Goal: Task Accomplishment & Management: Use online tool/utility

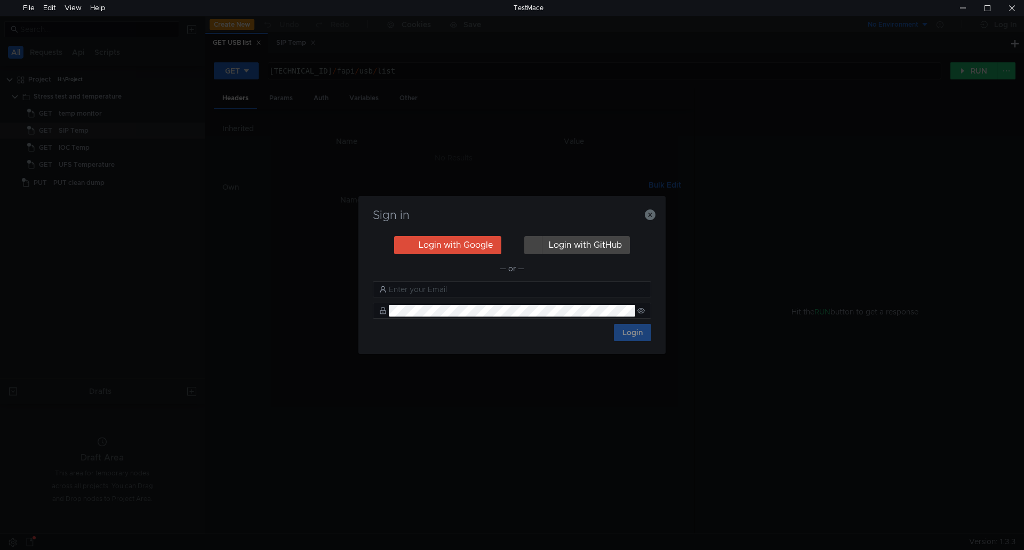
click at [658, 219] on div "Sign in Login with Google Login with GitHub — or — Login" at bounding box center [511, 275] width 307 height 158
click at [652, 218] on icon "button" at bounding box center [650, 215] width 11 height 11
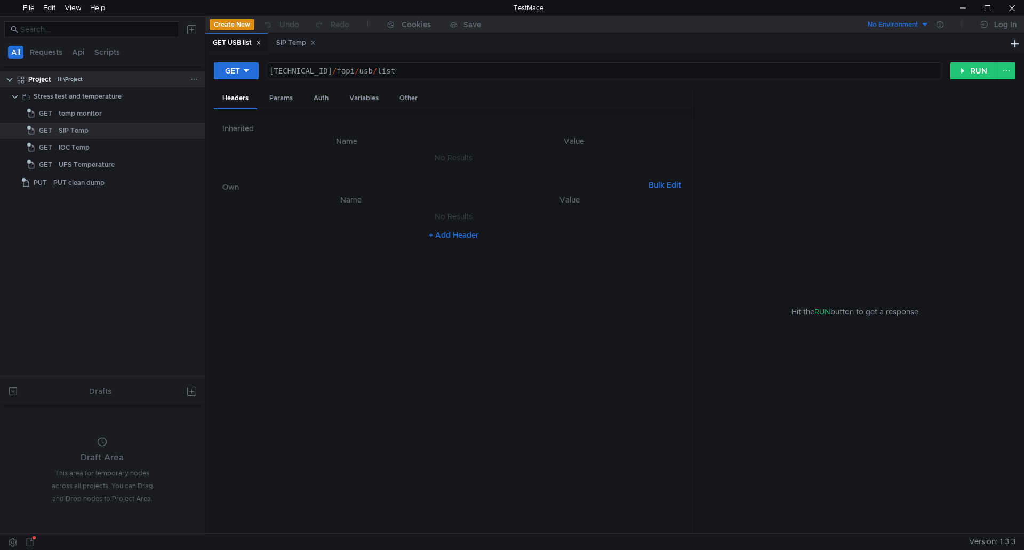
click at [26, 79] on app-tree-icon at bounding box center [23, 79] width 12 height 16
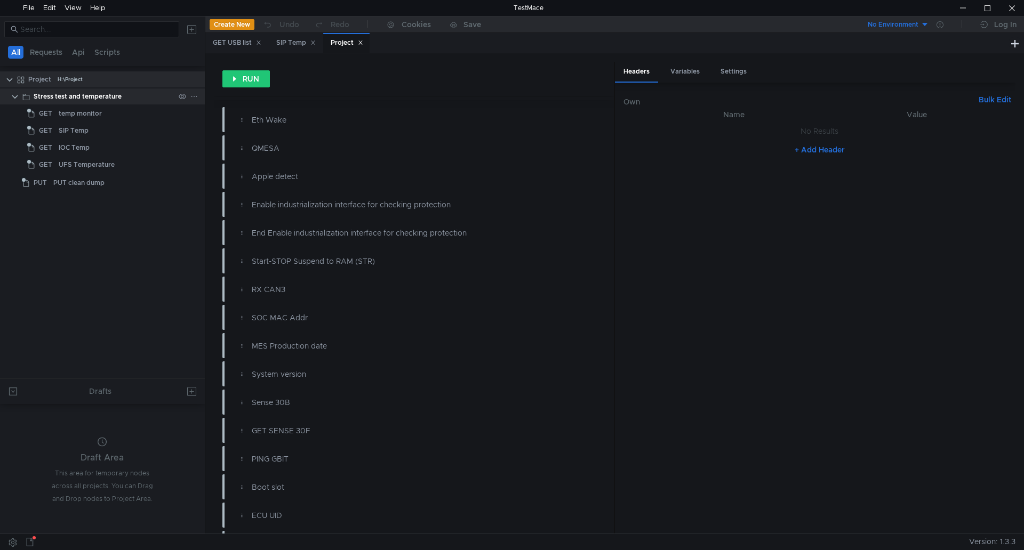
click at [20, 96] on div "Stress test and temperature" at bounding box center [112, 97] width 186 height 16
click at [58, 75] on div "H:\Project" at bounding box center [70, 79] width 25 height 16
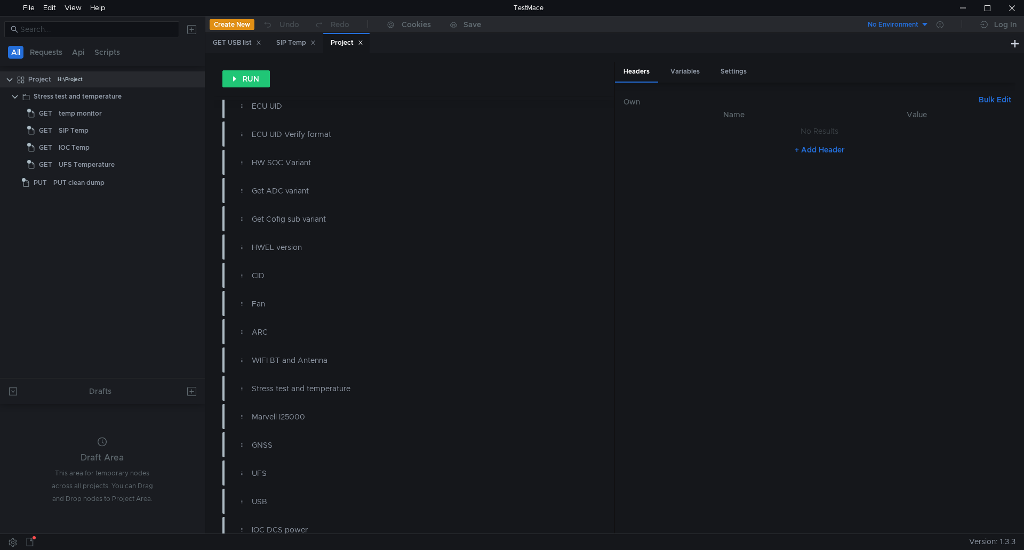
scroll to position [373, 0]
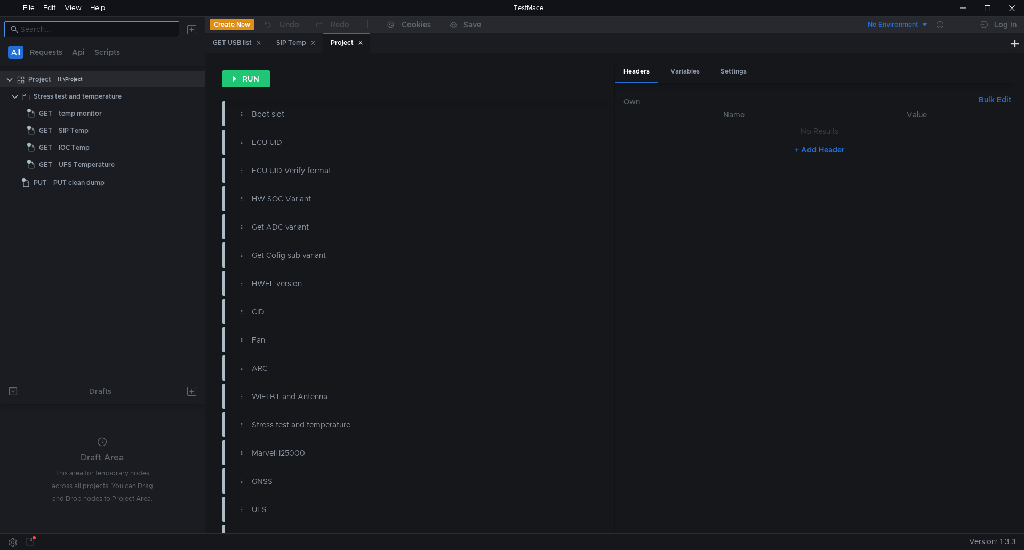
click at [148, 33] on input at bounding box center [96, 29] width 153 height 12
type input "appl"
click at [127, 97] on div "Apple detect" at bounding box center [113, 97] width 121 height 16
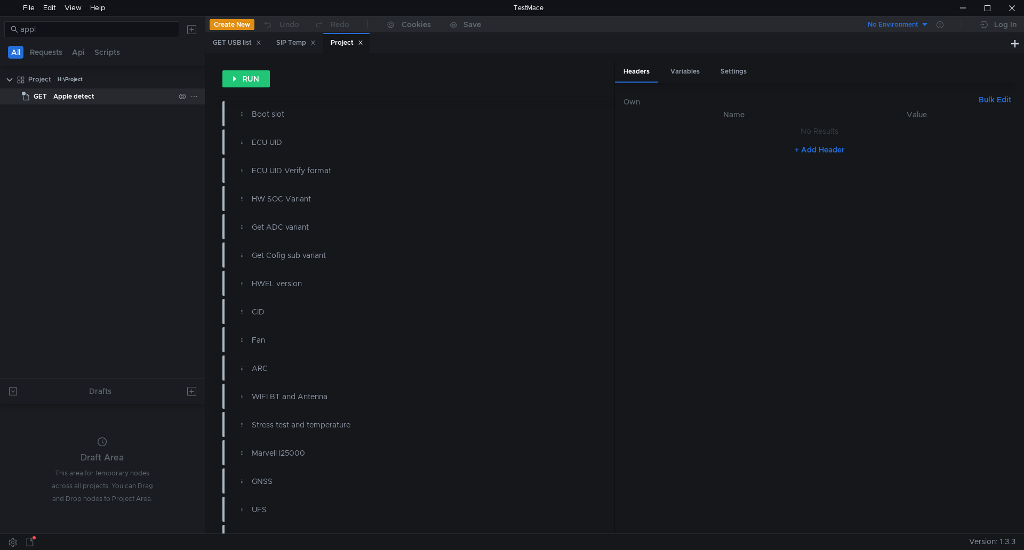
click at [127, 97] on div "Apple detect" at bounding box center [113, 97] width 121 height 16
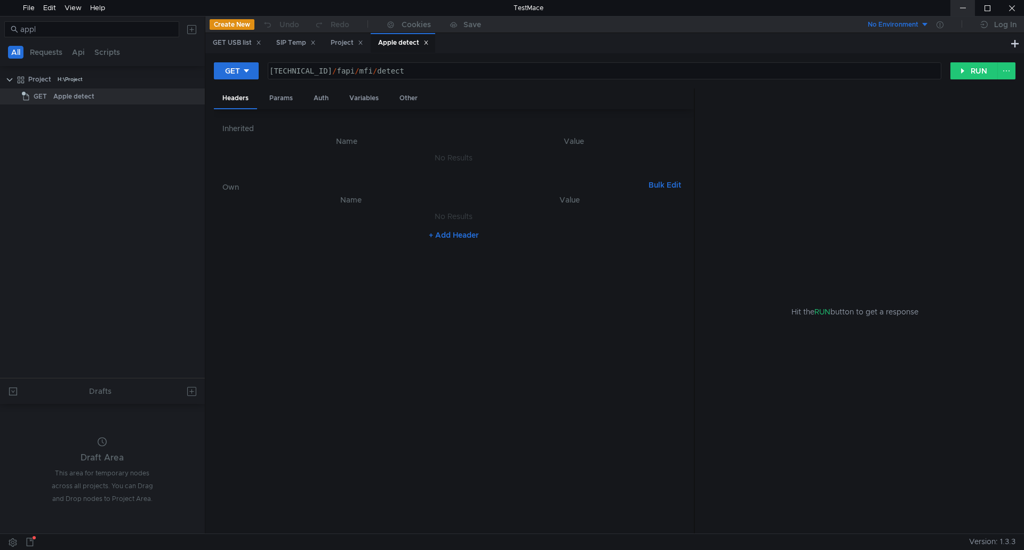
click at [966, 15] on div at bounding box center [963, 8] width 25 height 16
click at [114, 91] on div "Apple detect" at bounding box center [113, 97] width 121 height 16
click at [261, 43] on icon at bounding box center [258, 42] width 5 height 5
click at [261, 43] on div "Project" at bounding box center [283, 43] width 46 height 20
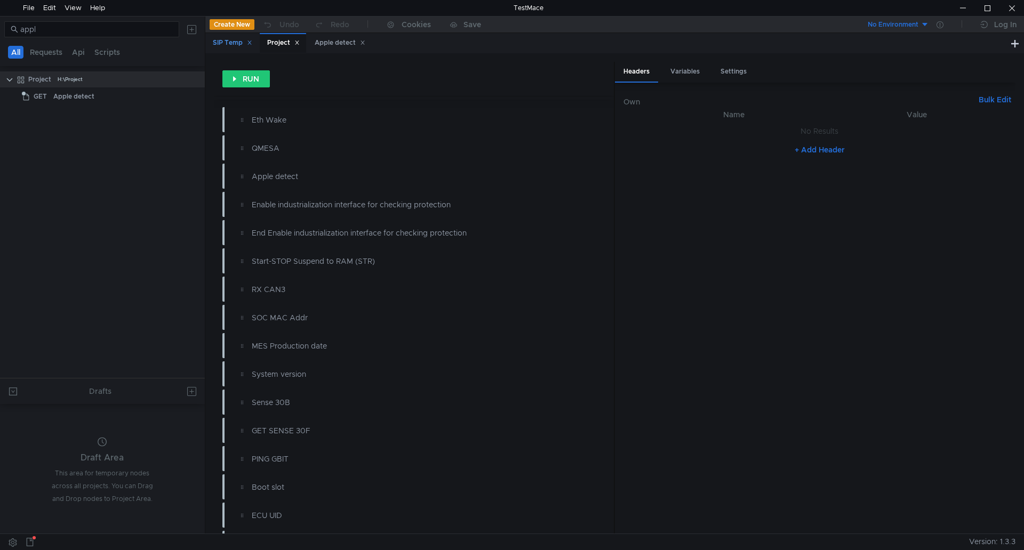
click at [256, 43] on div "SIP Temp" at bounding box center [231, 43] width 53 height 20
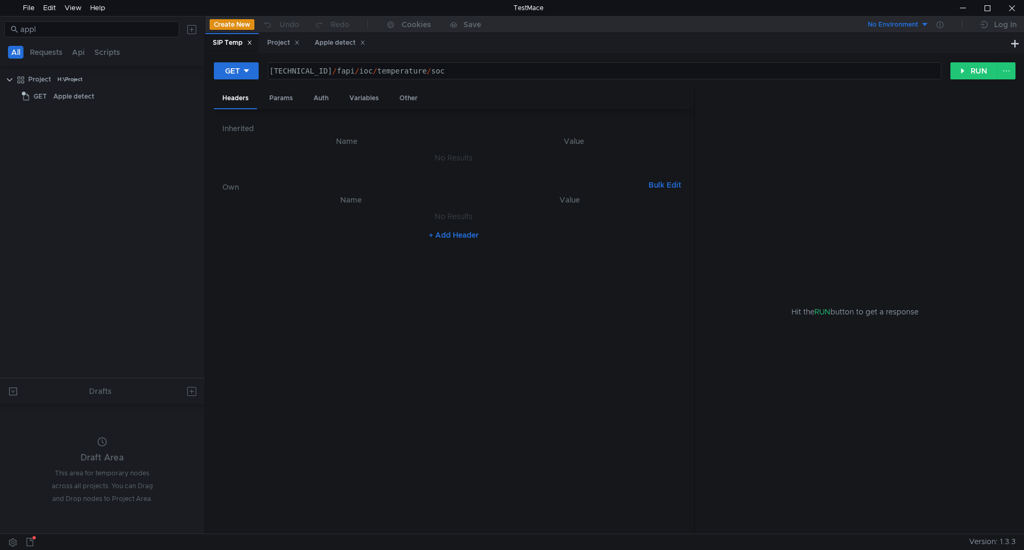
click at [251, 45] on icon at bounding box center [249, 42] width 5 height 5
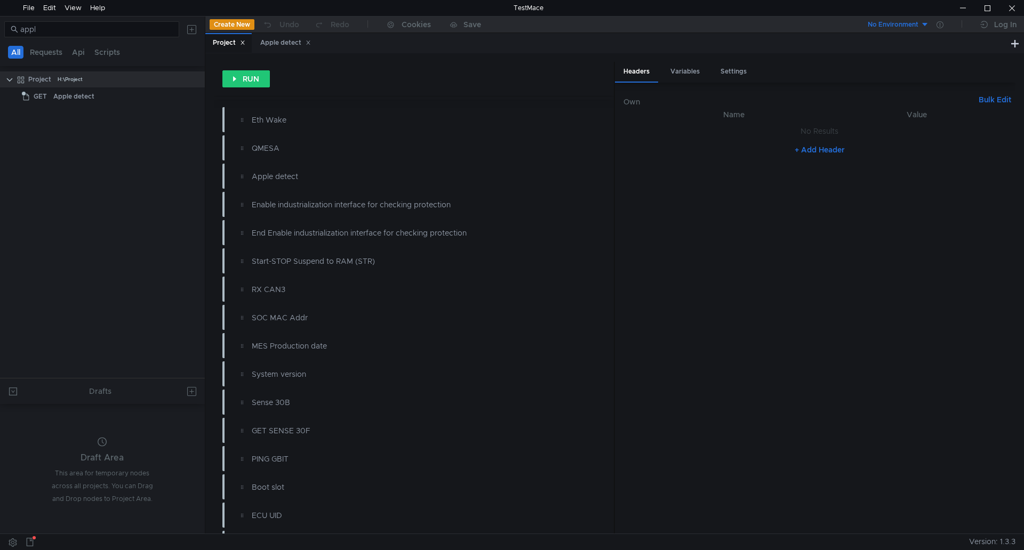
click at [245, 42] on icon at bounding box center [242, 42] width 5 height 5
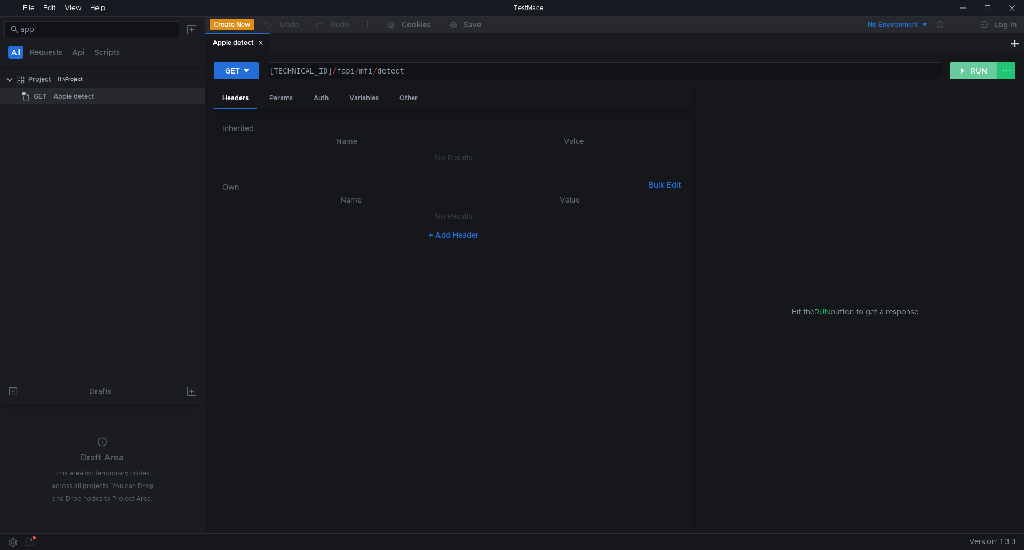
click at [990, 64] on button "RUN" at bounding box center [974, 70] width 47 height 17
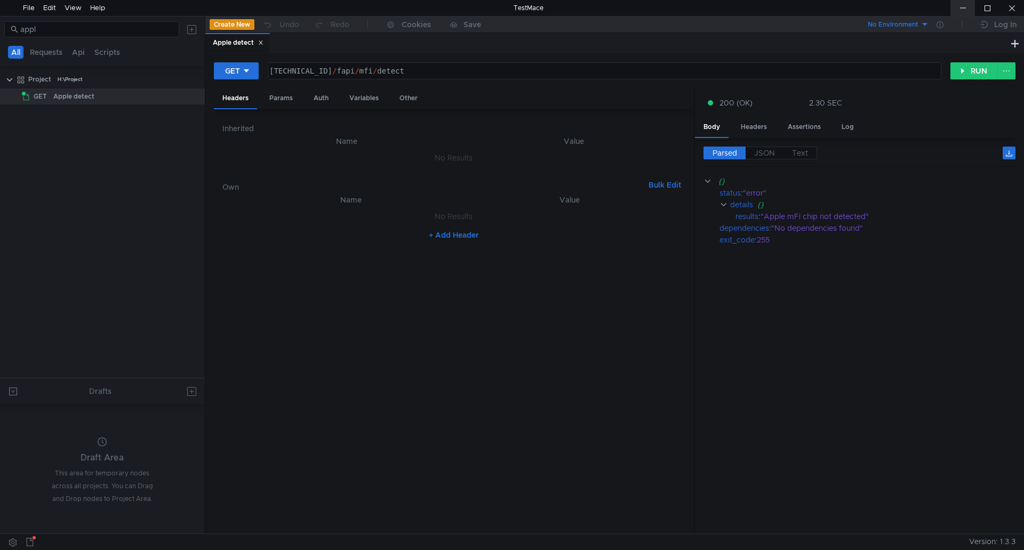
click at [955, 5] on div at bounding box center [963, 8] width 25 height 16
click at [988, 75] on button "RUN" at bounding box center [974, 70] width 47 height 17
click at [953, 4] on div at bounding box center [963, 8] width 25 height 16
type textarea "[TECHNICAL_ID]/fapi/mfi/detect"
drag, startPoint x: 433, startPoint y: 73, endPoint x: 268, endPoint y: 76, distance: 164.9
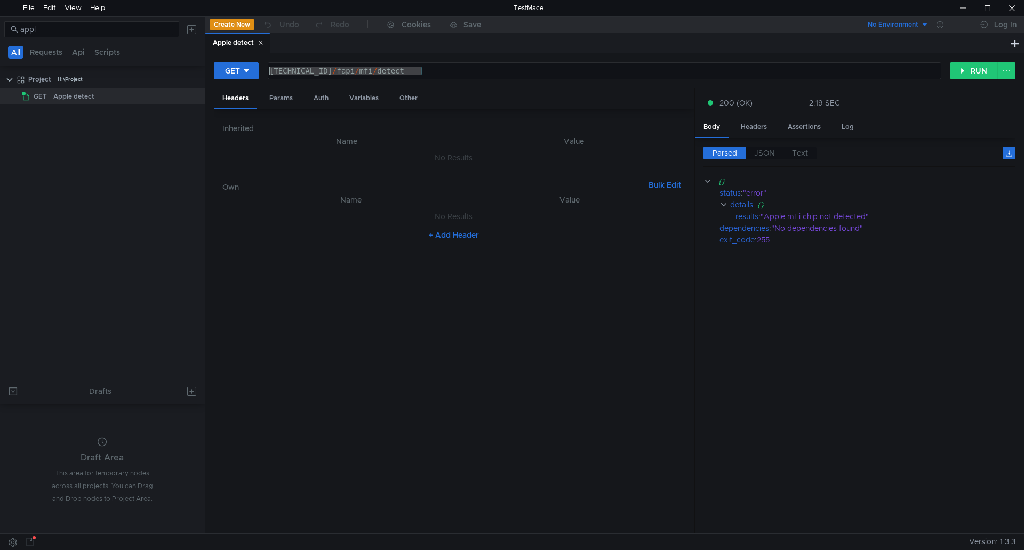
click at [268, 76] on div "160.48.199.99:8080 / fapi / mfi / detect" at bounding box center [603, 80] width 673 height 26
drag, startPoint x: 733, startPoint y: 217, endPoint x: 836, endPoint y: 210, distance: 103.2
click at [836, 210] on div "{} status : "error" details {} results : "Apple mFi chip not detected" dependen…" at bounding box center [860, 210] width 312 height 70
click at [836, 210] on div "{}" at bounding box center [879, 205] width 244 height 12
click at [725, 204] on clr-icon at bounding box center [724, 205] width 8 height 9
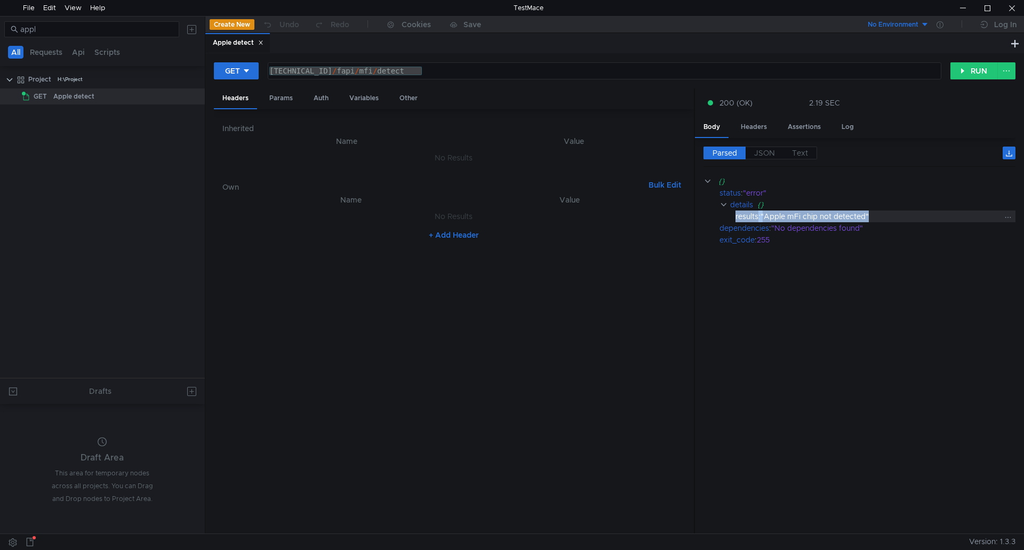
drag, startPoint x: 736, startPoint y: 217, endPoint x: 870, endPoint y: 217, distance: 134.4
click at [870, 217] on div "results : "Apple mFi chip not detected"" at bounding box center [876, 217] width 280 height 12
copy div "results : "Apple mFi chip not detected""
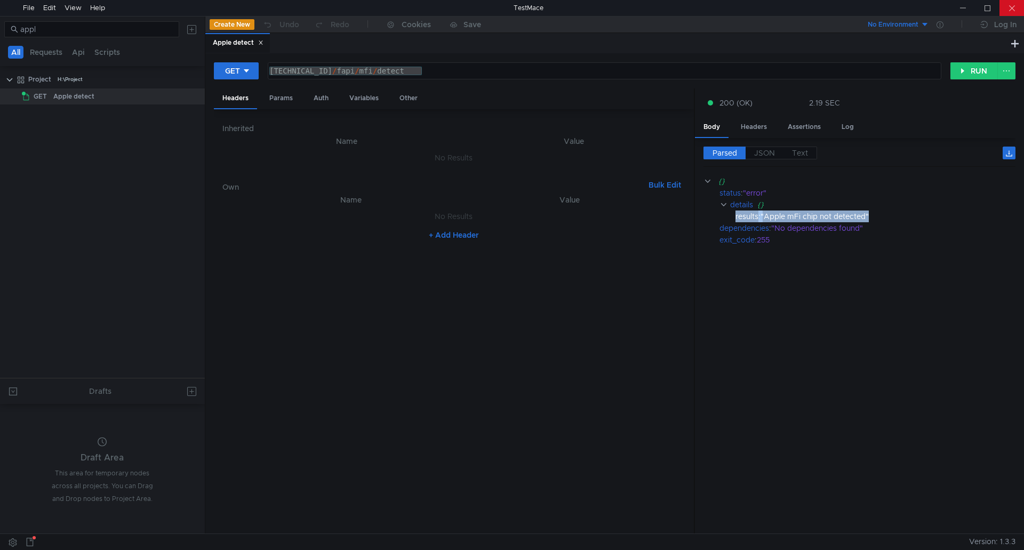
click at [1013, 6] on div at bounding box center [1012, 8] width 25 height 16
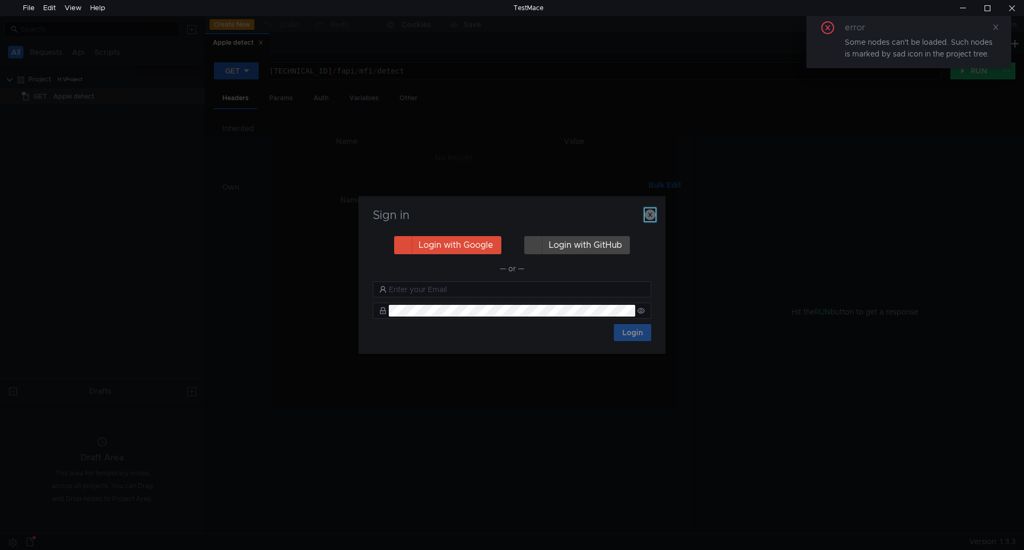
click at [650, 217] on icon "button" at bounding box center [650, 215] width 11 height 11
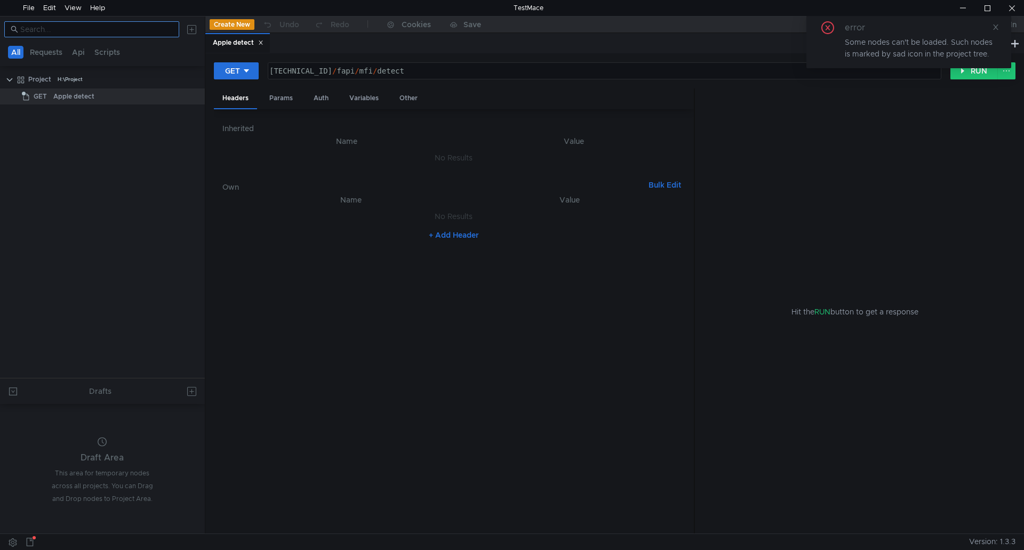
click at [117, 30] on input at bounding box center [96, 29] width 153 height 12
click at [262, 45] on icon at bounding box center [260, 42] width 5 height 5
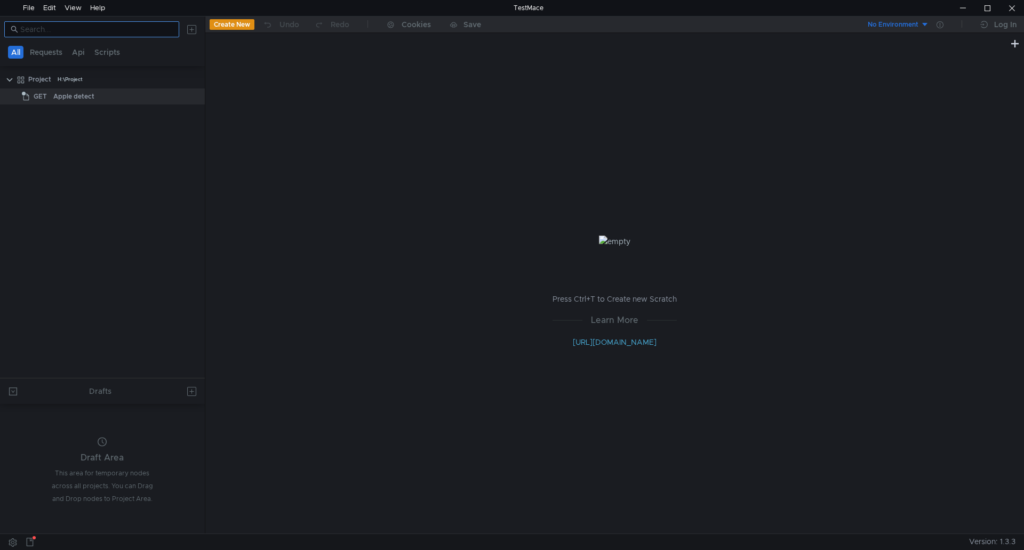
click at [105, 31] on input at bounding box center [96, 29] width 153 height 12
click at [87, 51] on button "Api" at bounding box center [78, 52] width 19 height 13
click at [11, 50] on button "All" at bounding box center [16, 52] width 17 height 13
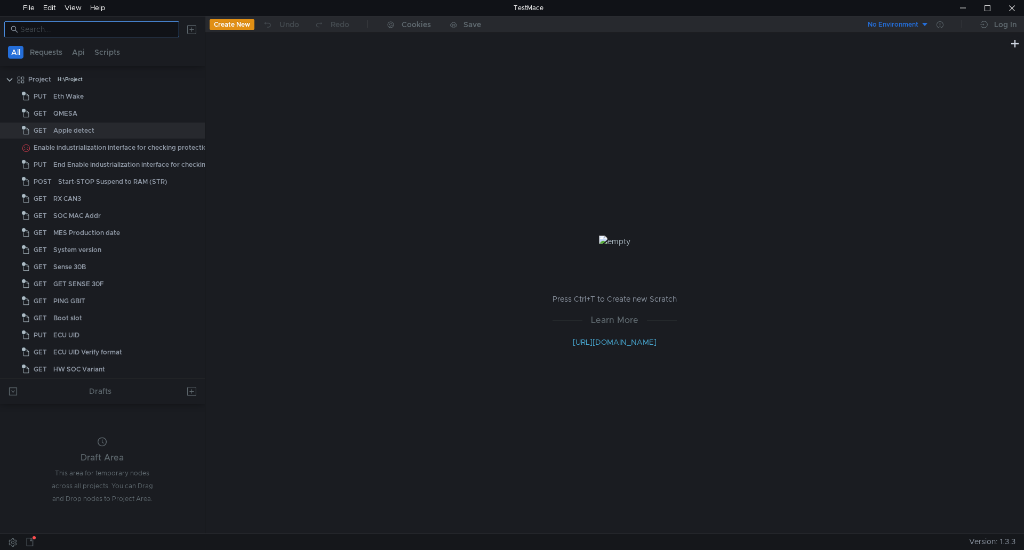
click at [125, 26] on input at bounding box center [96, 29] width 153 height 12
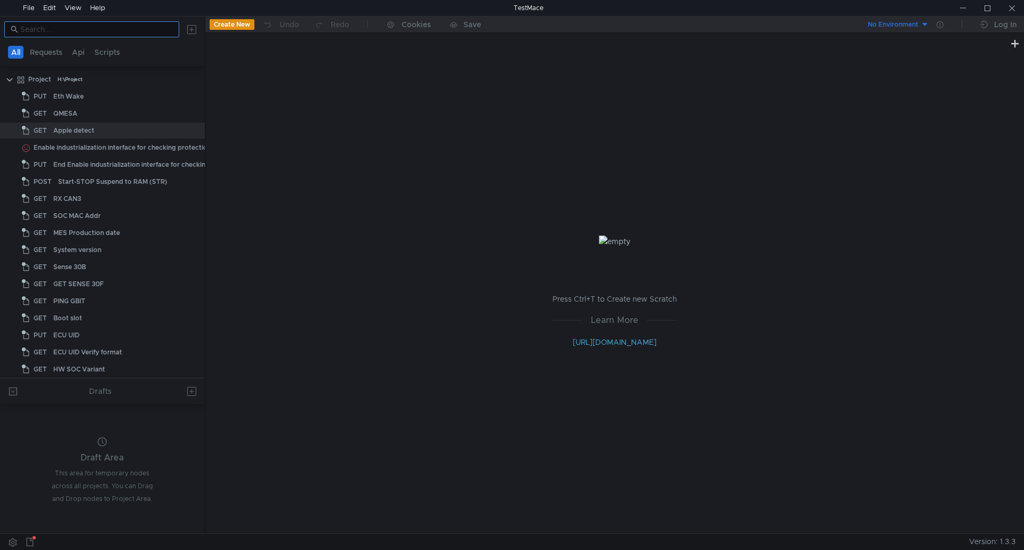
click at [62, 26] on input at bounding box center [96, 29] width 153 height 12
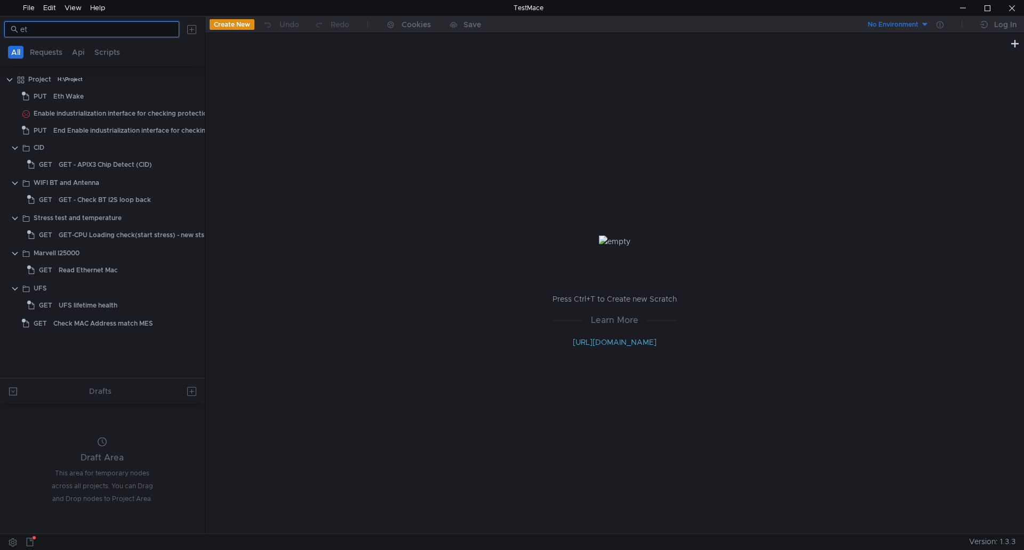
type input "e"
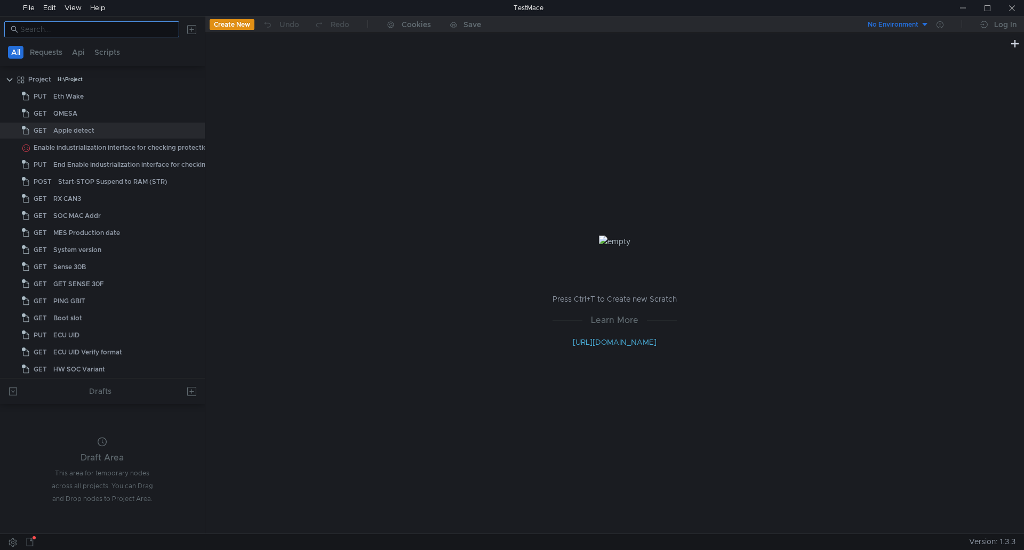
click at [116, 31] on input at bounding box center [96, 29] width 153 height 12
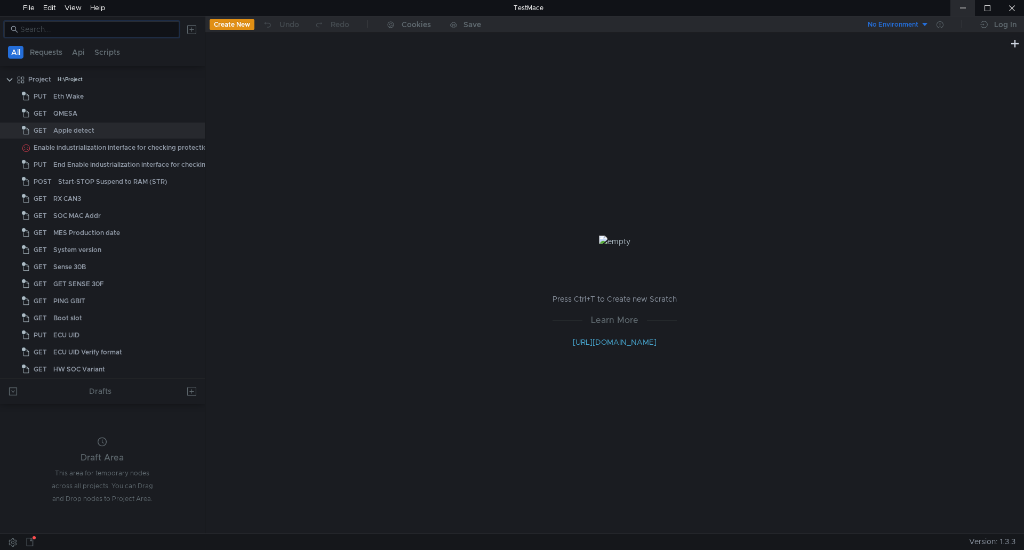
click at [959, 9] on div at bounding box center [963, 8] width 25 height 16
click at [149, 30] on input at bounding box center [96, 29] width 153 height 12
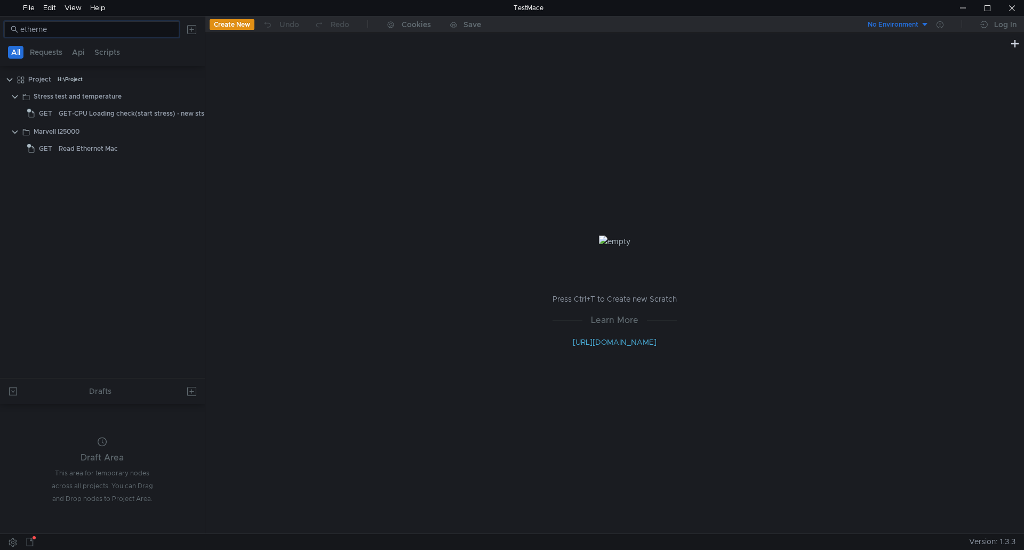
drag, startPoint x: 58, startPoint y: 27, endPoint x: 0, endPoint y: 39, distance: 58.9
click at [0, 39] on div "etherne" at bounding box center [102, 30] width 205 height 26
type input "f"
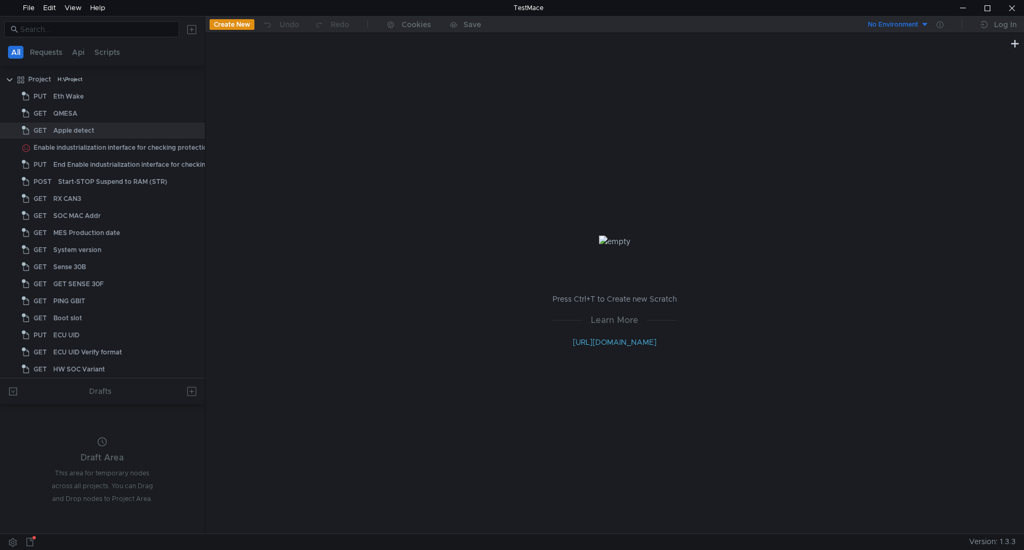
click at [31, 542] on icon at bounding box center [30, 542] width 9 height 9
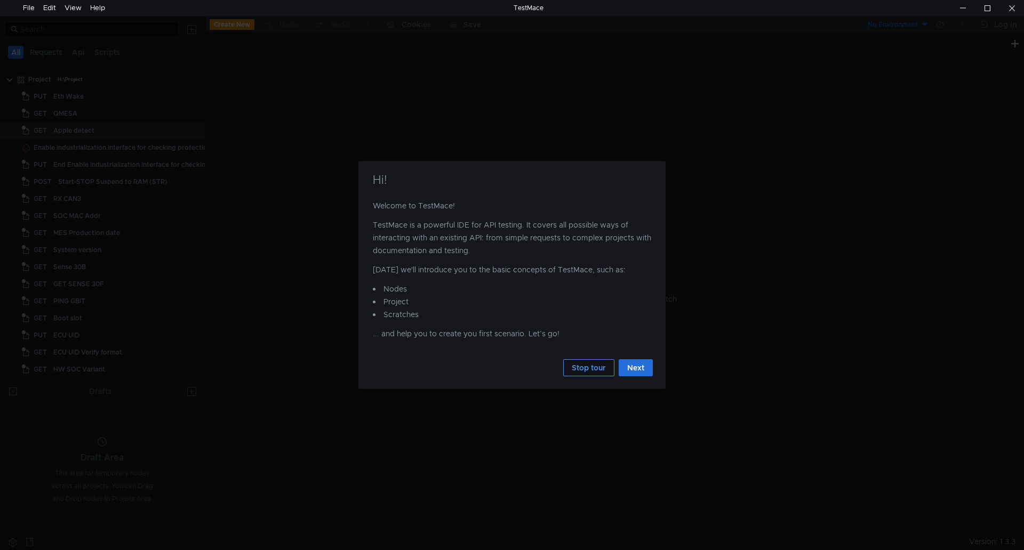
click at [594, 363] on button "Stop tour" at bounding box center [588, 368] width 51 height 17
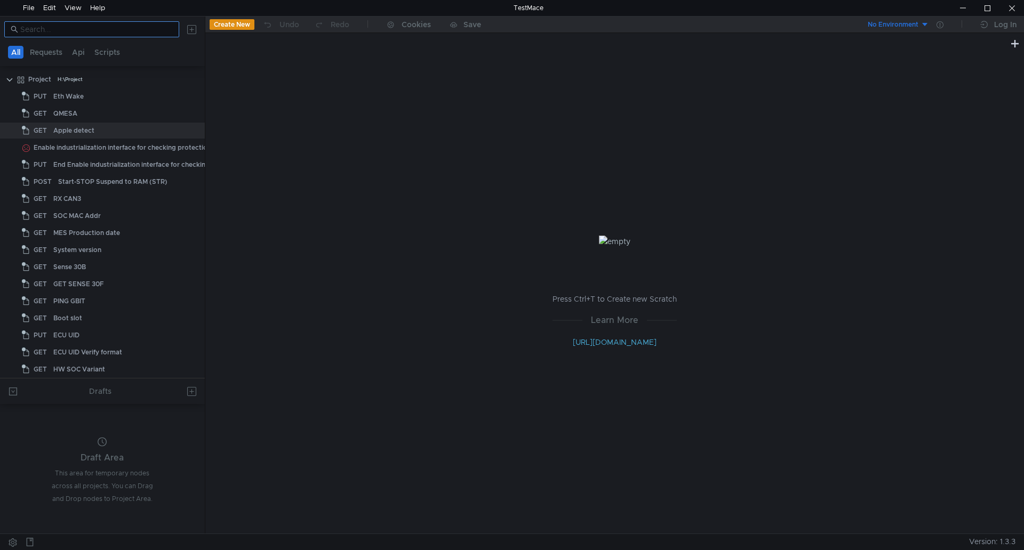
click at [50, 31] on input at bounding box center [96, 29] width 153 height 12
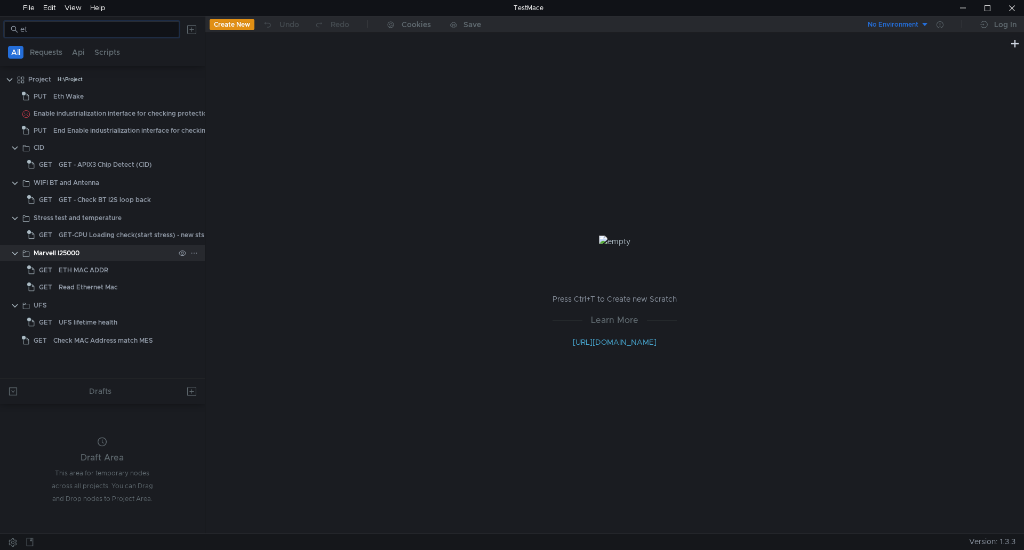
type input "e"
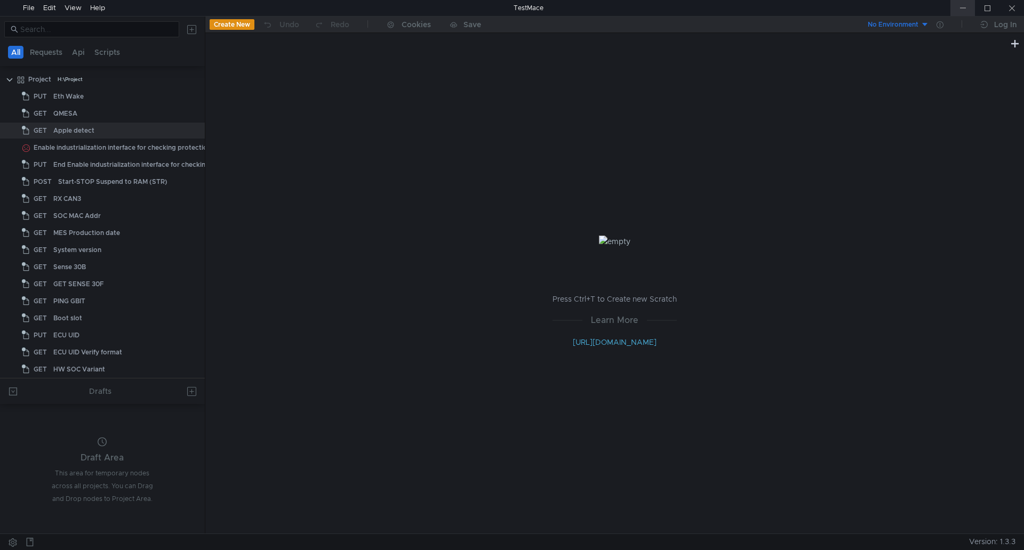
click at [966, 9] on div at bounding box center [963, 8] width 25 height 16
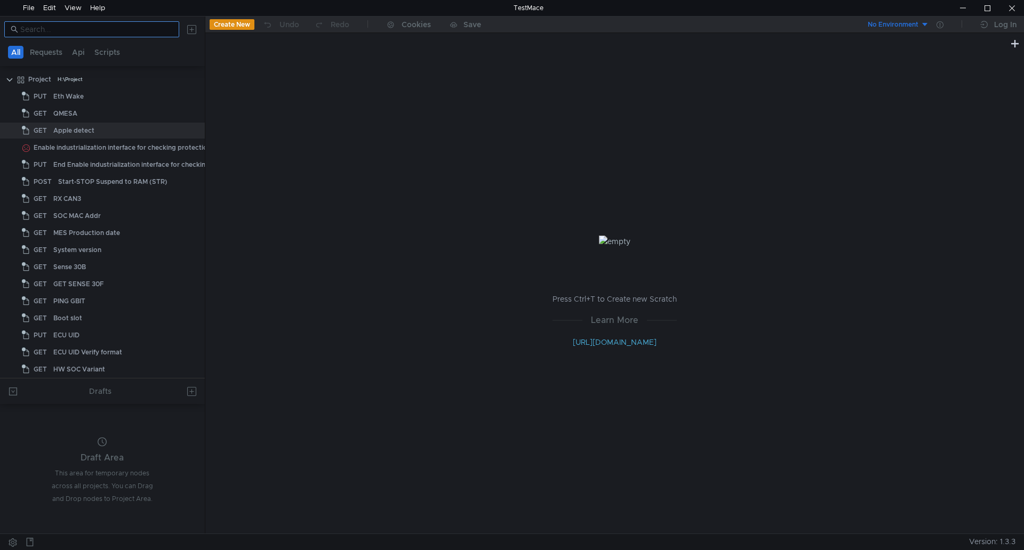
click at [127, 27] on input at bounding box center [96, 29] width 153 height 12
click at [97, 251] on div "System version" at bounding box center [77, 250] width 48 height 16
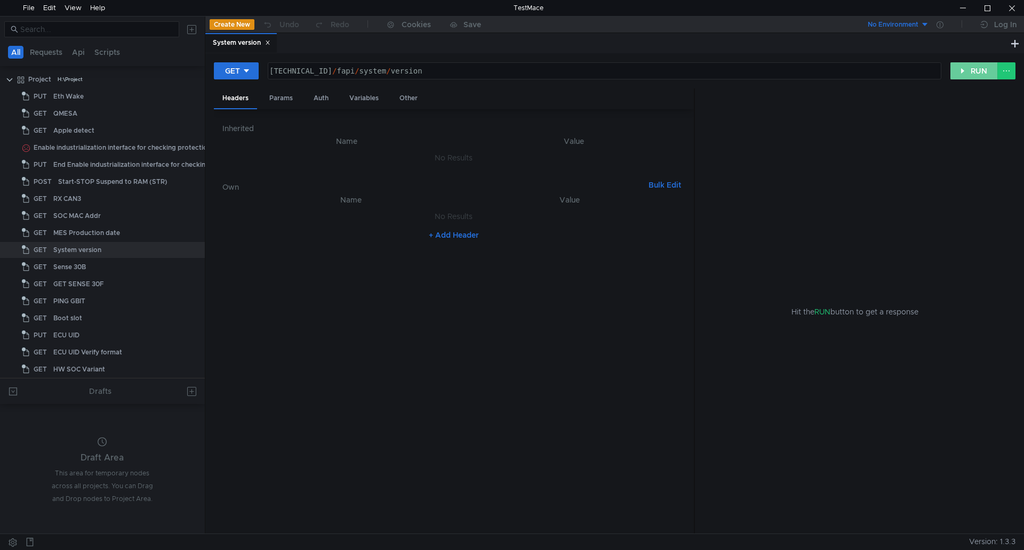
click at [964, 71] on button "RUN" at bounding box center [974, 70] width 47 height 17
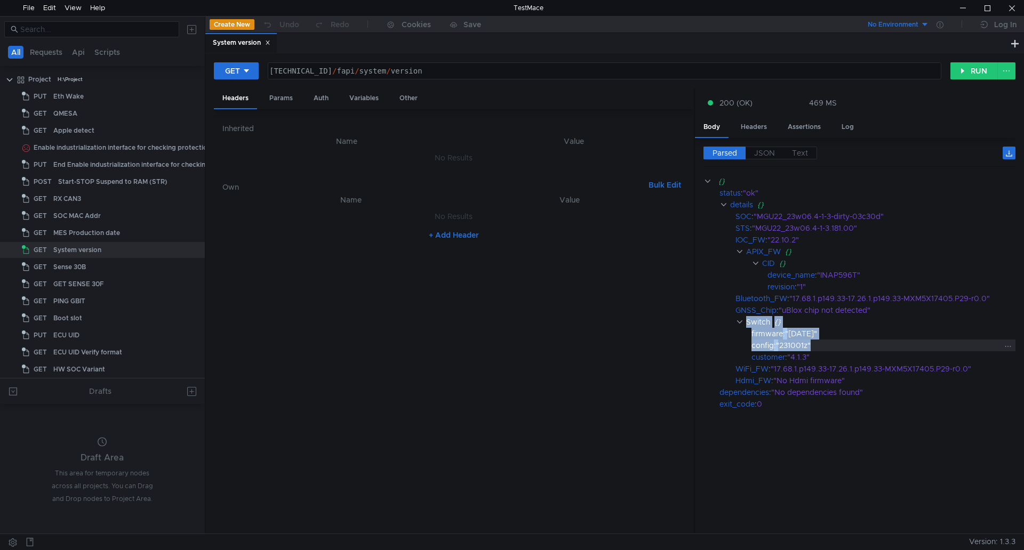
drag, startPoint x: 747, startPoint y: 322, endPoint x: 836, endPoint y: 344, distance: 91.7
click at [834, 344] on div "{} status : "ok" details {} SOC : "MGU22_23w06.4-1-3-dirty-03c30d" STS : "MGU22…" at bounding box center [860, 292] width 312 height 235
click at [568, 361] on nz-table "Name Value No Results + Add Header" at bounding box center [453, 360] width 463 height 332
click at [605, 332] on nz-table "Name Value No Results + Add Header" at bounding box center [453, 360] width 463 height 332
click at [771, 339] on div "firmware" at bounding box center [767, 334] width 31 height 12
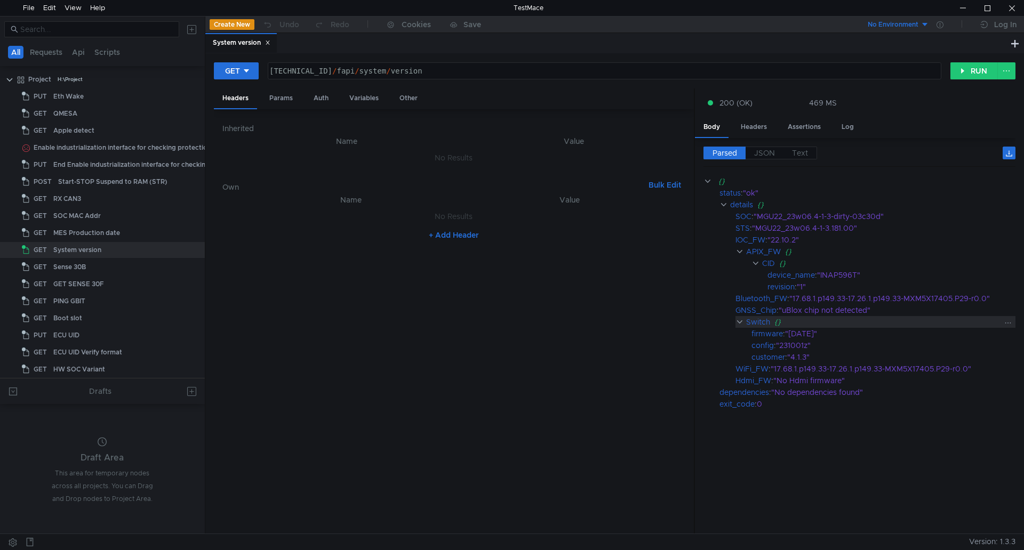
drag, startPoint x: 834, startPoint y: 335, endPoint x: 743, endPoint y: 322, distance: 92.1
click at [743, 322] on div "{} status : "ok" details {} SOC : "MGU22_23w06.4-1-3-dirty-03c30d" STS : "MGU22…" at bounding box center [860, 292] width 312 height 235
click at [844, 323] on div "{}" at bounding box center [888, 322] width 227 height 12
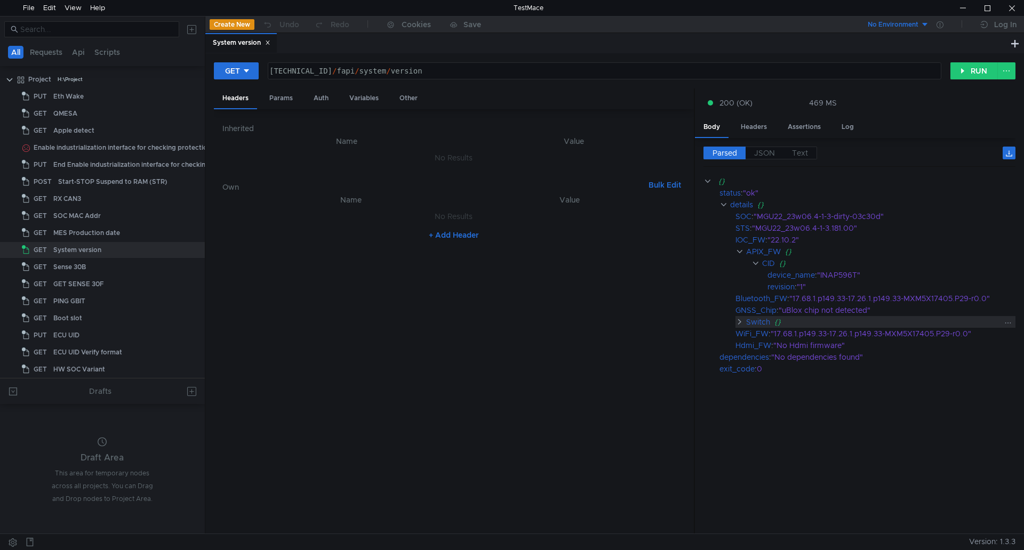
click at [816, 325] on div "{}" at bounding box center [888, 322] width 227 height 12
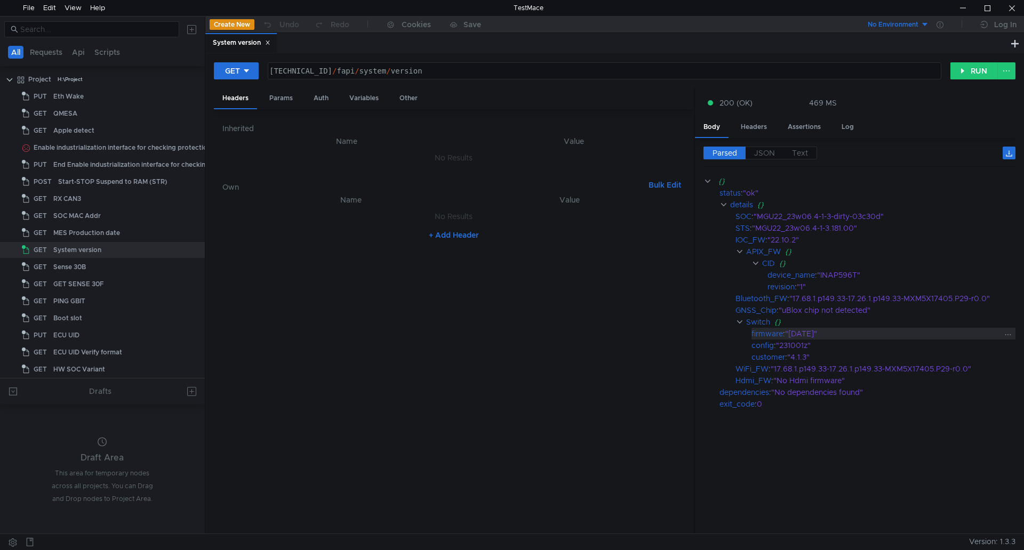
drag, startPoint x: 753, startPoint y: 333, endPoint x: 826, endPoint y: 334, distance: 73.6
click at [826, 334] on div "firmware : "02.08.02"" at bounding box center [884, 334] width 264 height 12
copy div "firmware : "02.08.02""
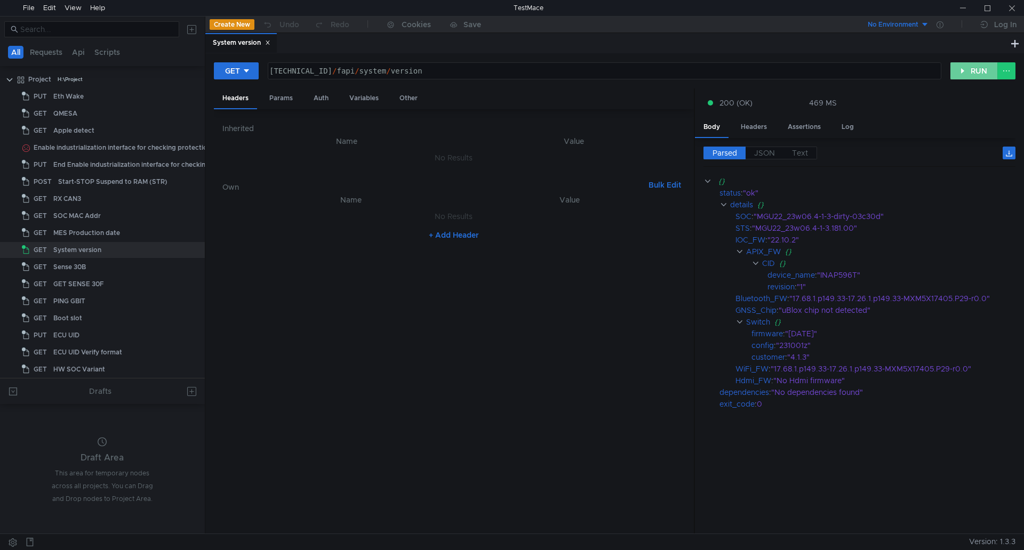
click at [969, 71] on button "RUN" at bounding box center [974, 70] width 47 height 17
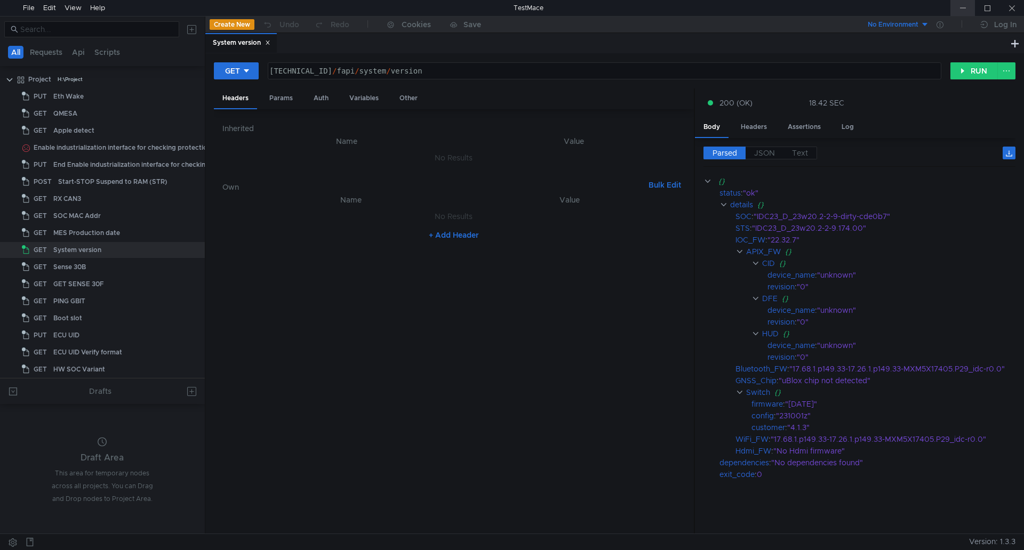
click at [960, 11] on div at bounding box center [963, 8] width 25 height 16
